Goal: Task Accomplishment & Management: Use online tool/utility

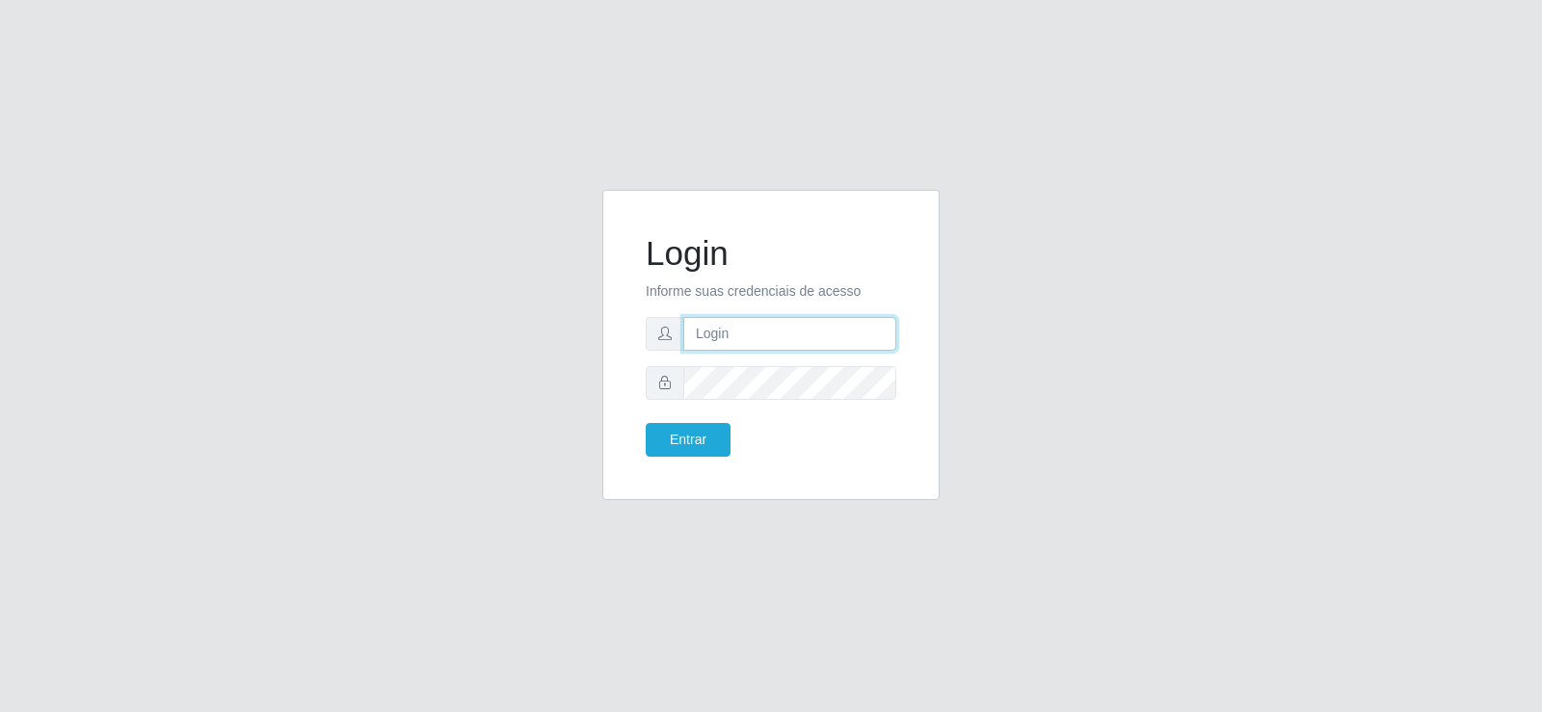
type input "[EMAIL_ADDRESS][DOMAIN_NAME]"
click at [860, 342] on input "[EMAIL_ADDRESS][DOMAIN_NAME]" at bounding box center [789, 334] width 213 height 34
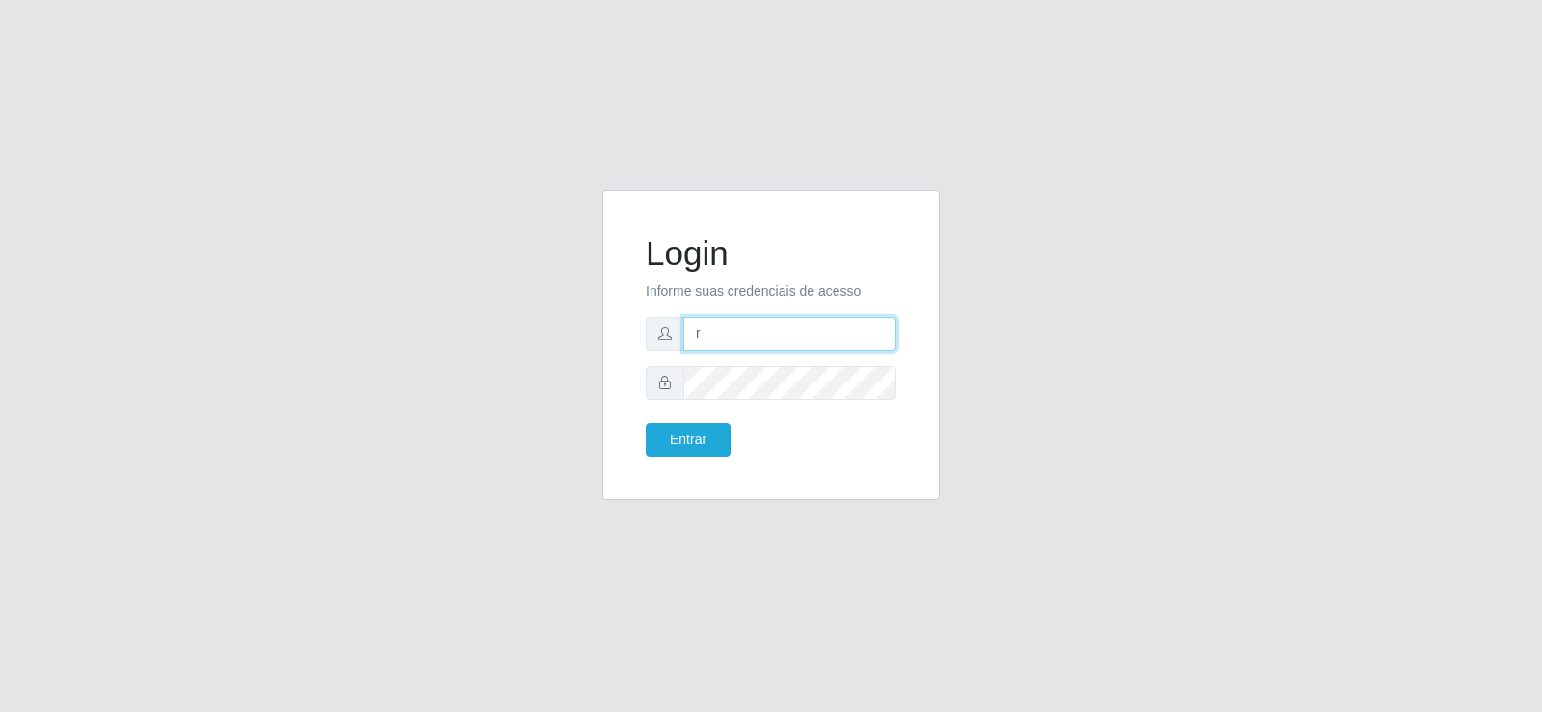
type input "[EMAIL_ADDRESS][DOMAIN_NAME]"
click at [718, 443] on button "Entrar" at bounding box center [688, 440] width 85 height 34
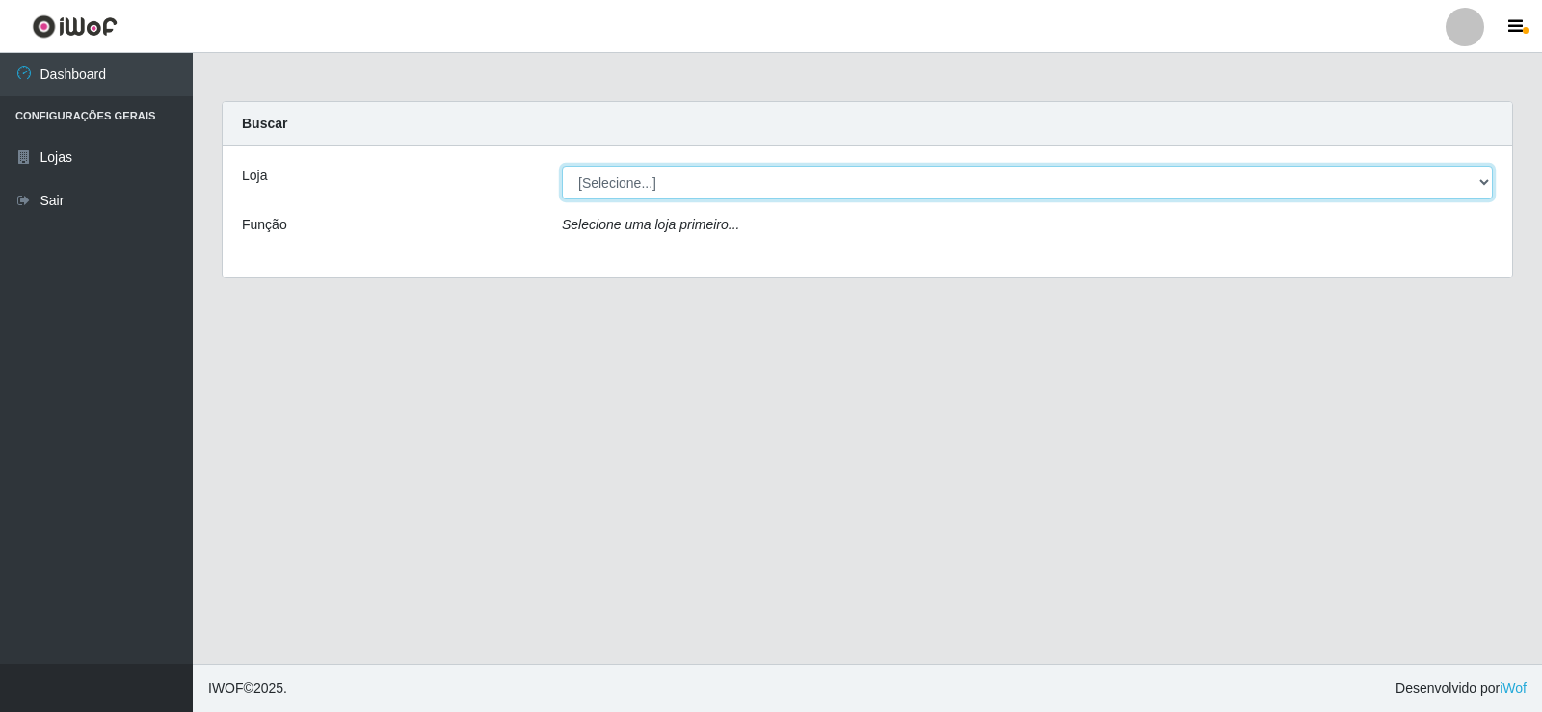
click at [822, 195] on select "[Selecione...] Supermercado Tadeu - [GEOGRAPHIC_DATA]" at bounding box center [1027, 183] width 931 height 34
select select "195"
click at [562, 166] on select "[Selecione...] Supermercado Tadeu - [GEOGRAPHIC_DATA]" at bounding box center [1027, 183] width 931 height 34
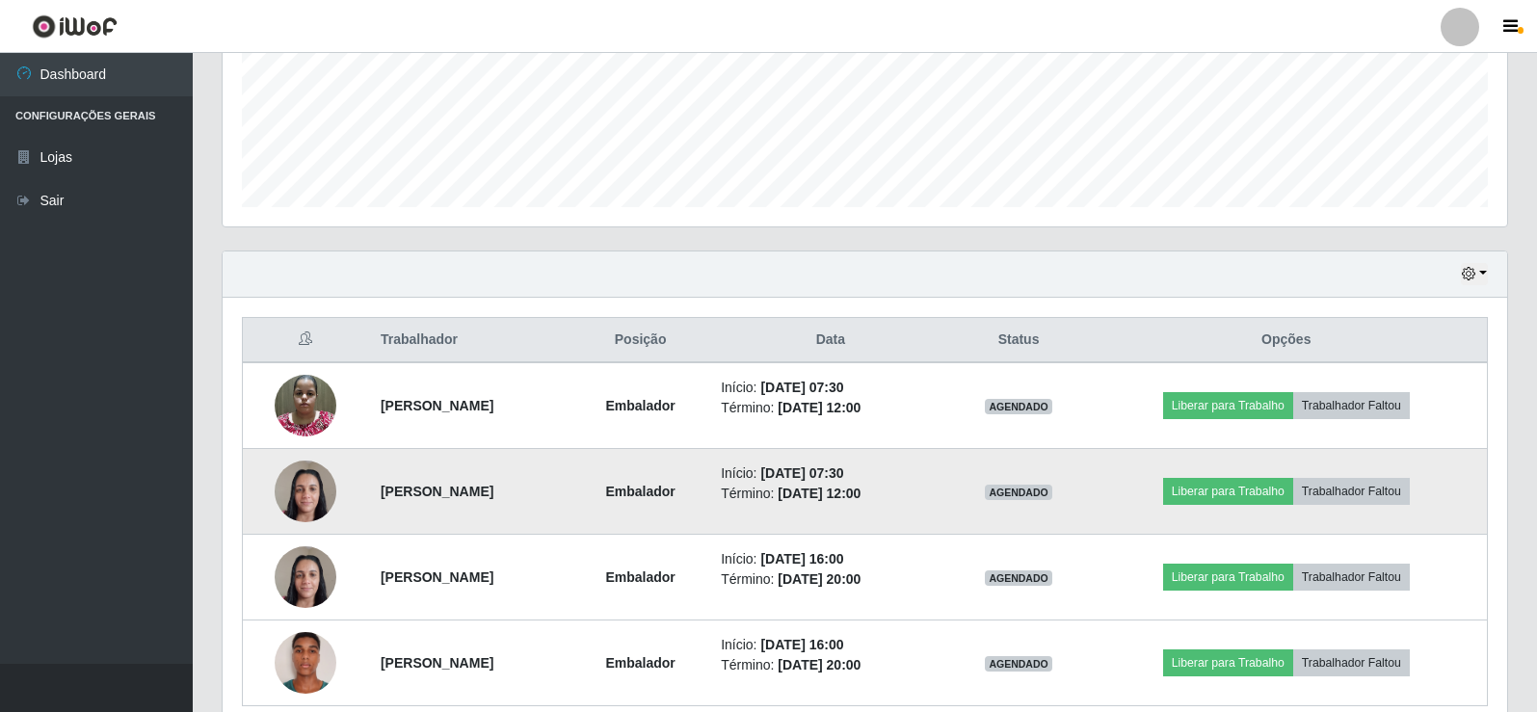
scroll to position [568, 0]
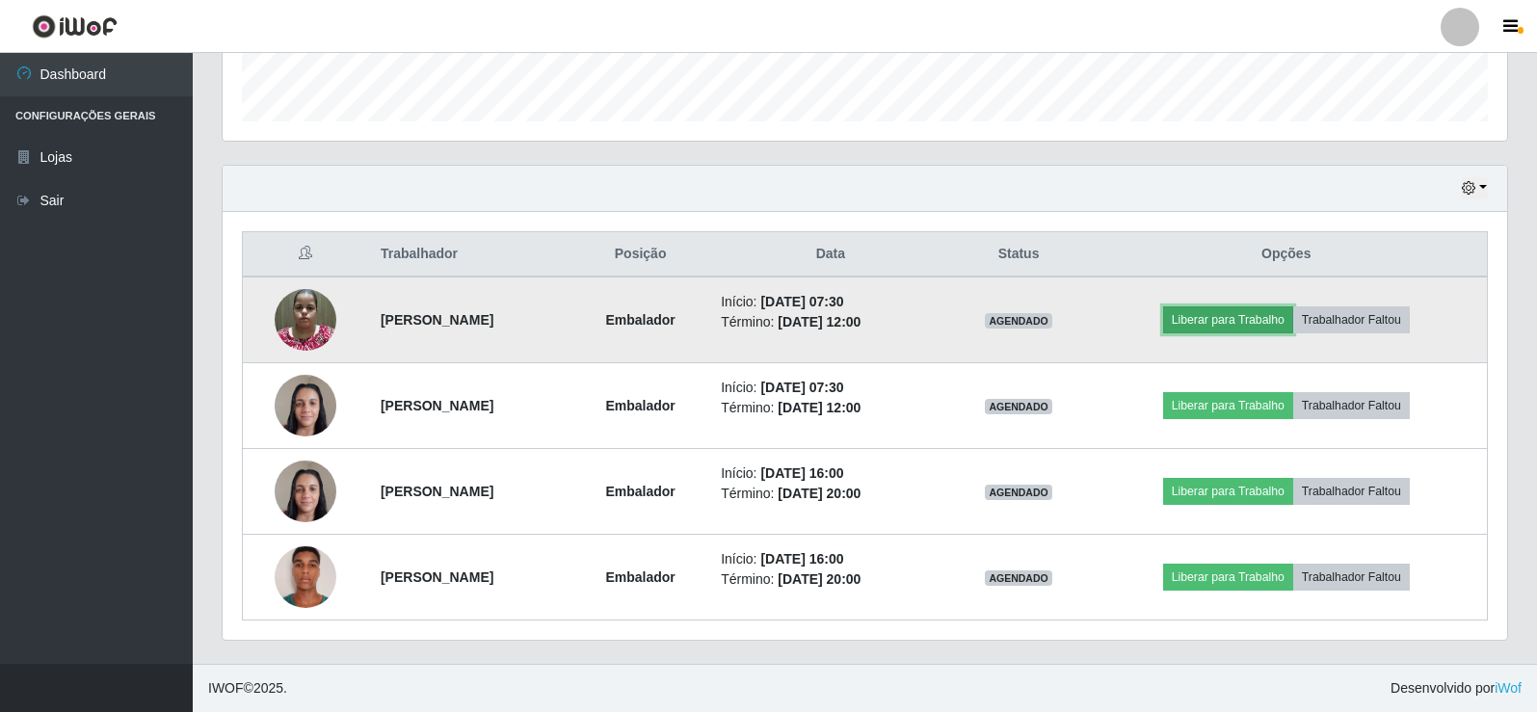
click at [1198, 316] on button "Liberar para Trabalho" at bounding box center [1228, 319] width 130 height 27
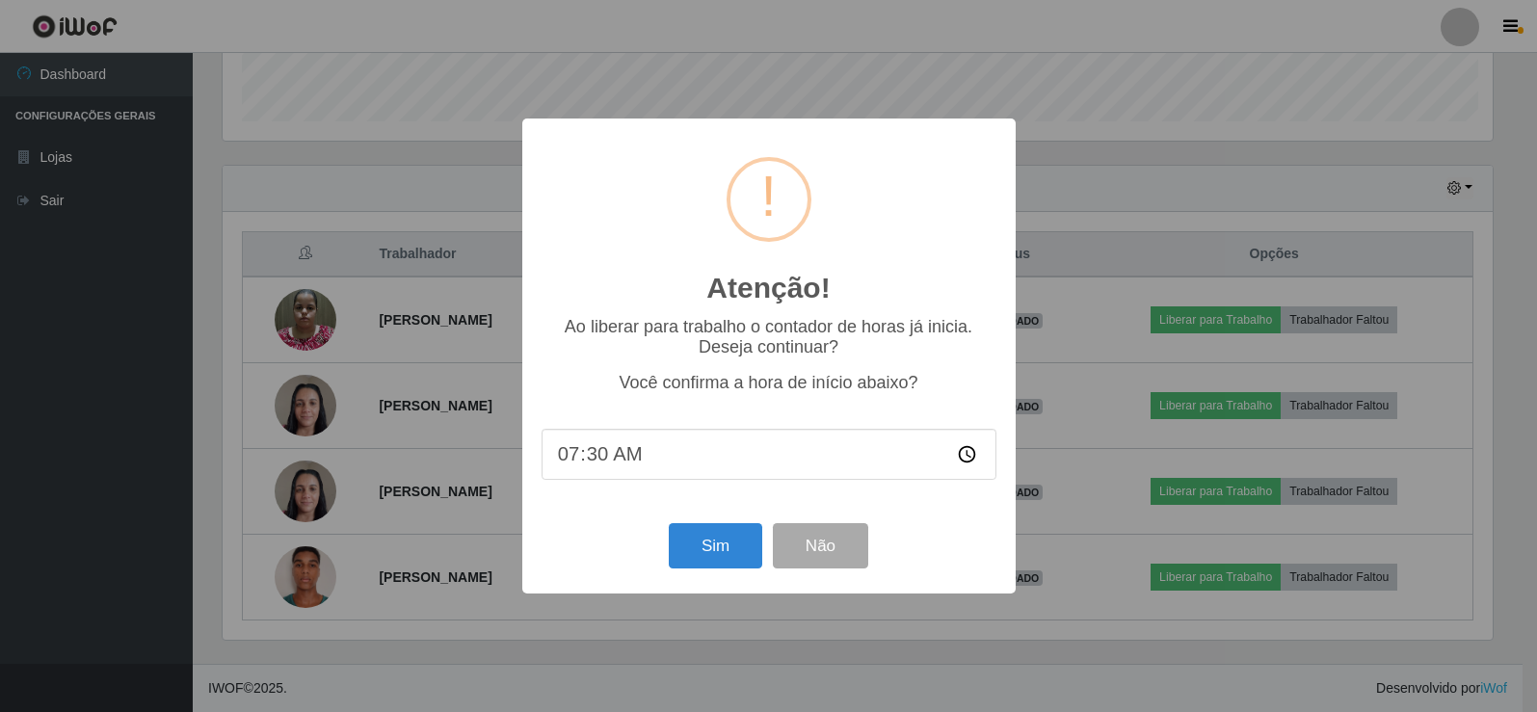
scroll to position [400, 1275]
click at [709, 549] on button "Sim" at bounding box center [717, 545] width 93 height 45
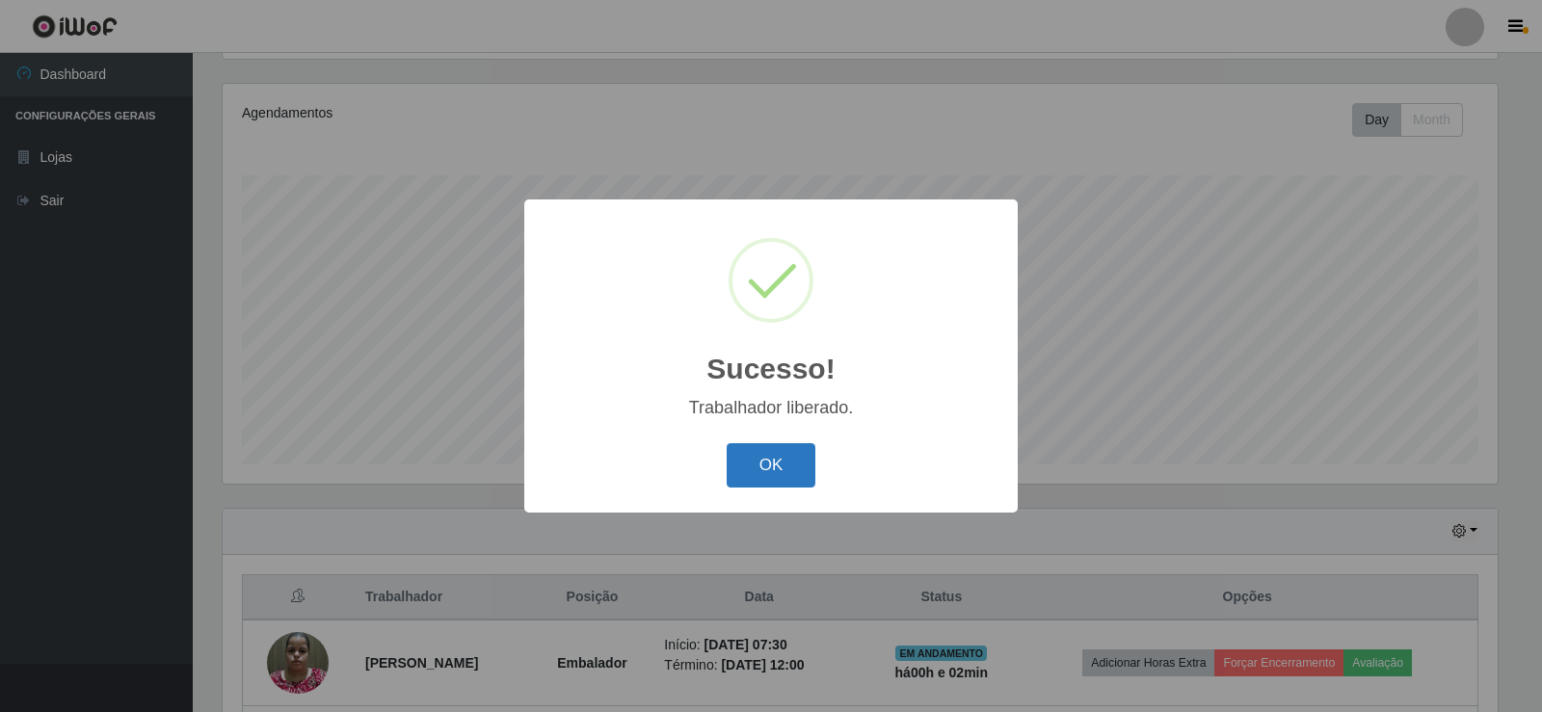
click at [761, 465] on button "OK" at bounding box center [772, 465] width 90 height 45
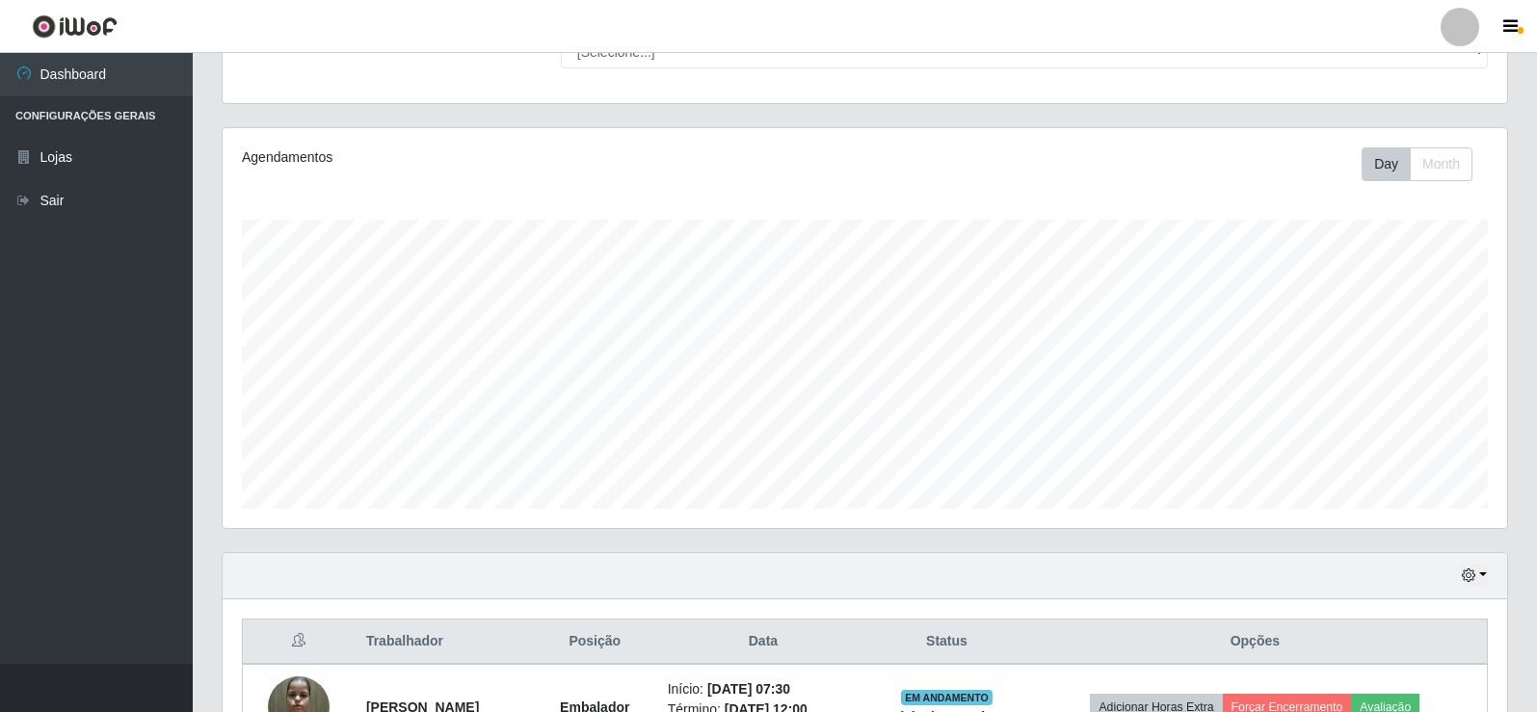
scroll to position [128, 0]
